Goal: Task Accomplishment & Management: Use online tool/utility

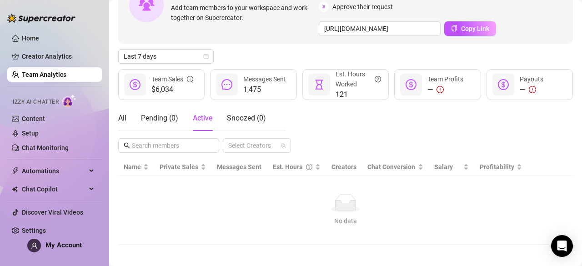
scroll to position [81, 0]
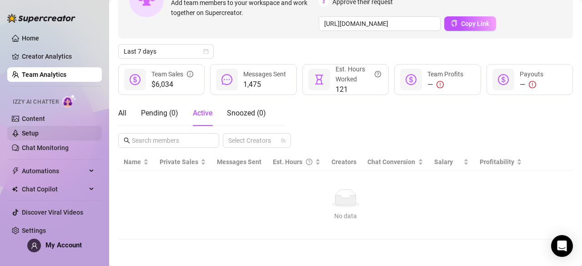
click at [39, 136] on link "Setup" at bounding box center [30, 133] width 17 height 7
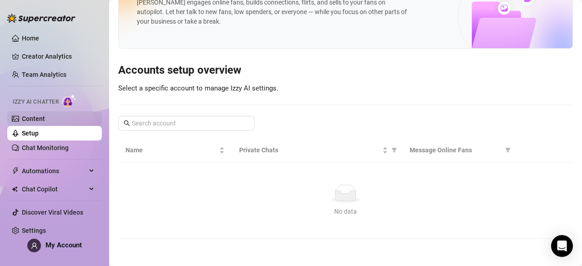
scroll to position [18, 0]
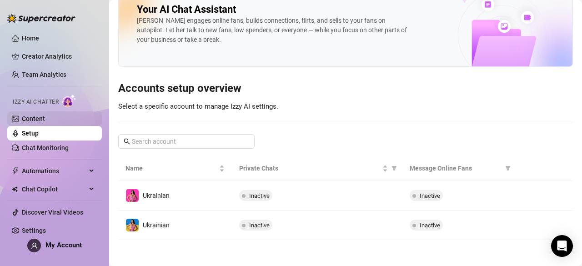
click at [45, 122] on link "Content" at bounding box center [33, 118] width 23 height 7
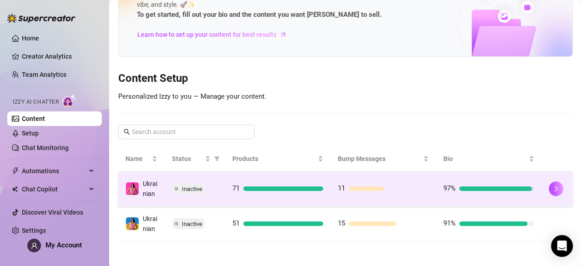
scroll to position [65, 0]
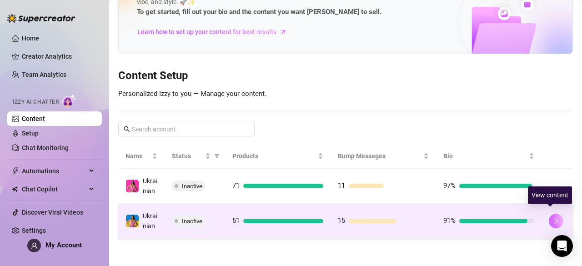
click at [550, 214] on button "button" at bounding box center [556, 221] width 15 height 15
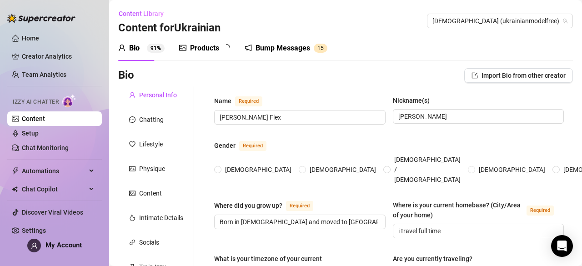
radio input "true"
type input "[DATE]"
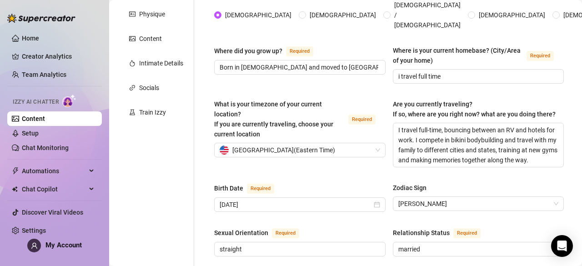
scroll to position [152, 0]
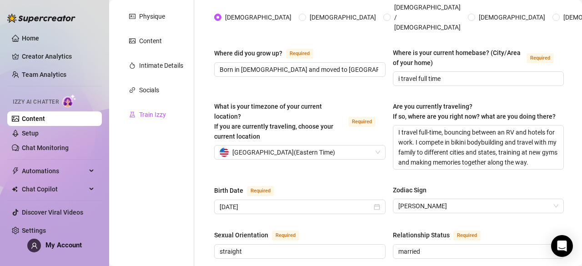
click at [162, 111] on div "Train Izzy" at bounding box center [152, 115] width 27 height 10
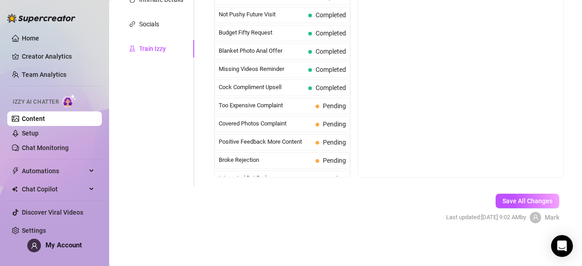
scroll to position [0, 0]
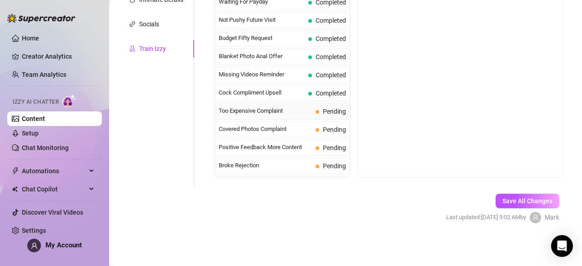
click at [296, 111] on span "Too Expensive Complaint" at bounding box center [265, 110] width 93 height 9
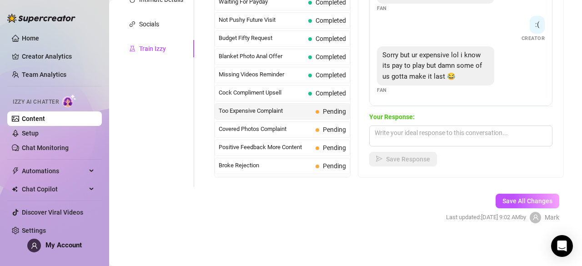
scroll to position [213, 0]
